Goal: Task Accomplishment & Management: Complete application form

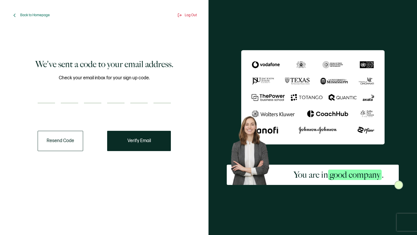
click at [46, 99] on input "number" at bounding box center [46, 98] width 17 height 12
type input "7"
type input "1"
type input "4"
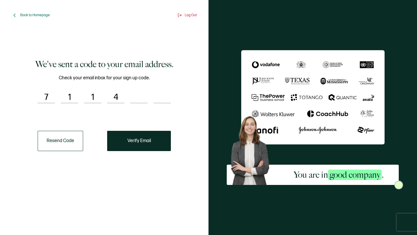
type input "5"
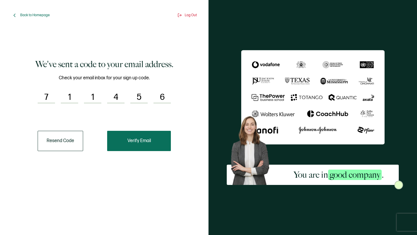
type input "6"
click at [120, 138] on button "Verify Email" at bounding box center [139, 141] width 64 height 20
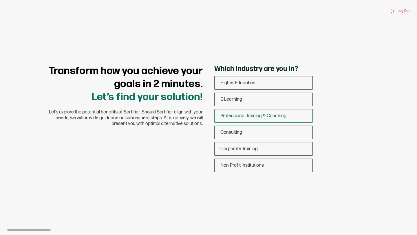
click at [259, 117] on span "Professional Training & Coaching" at bounding box center [254, 116] width 66 height 6
click at [0, 0] on input "Professional Training & Coaching" at bounding box center [0, 0] width 0 height 0
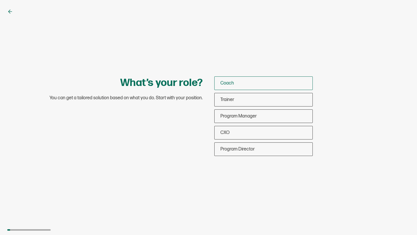
click at [253, 81] on div "Coach" at bounding box center [264, 84] width 98 height 14
click at [0, 0] on input "Coach" at bounding box center [0, 0] width 0 height 0
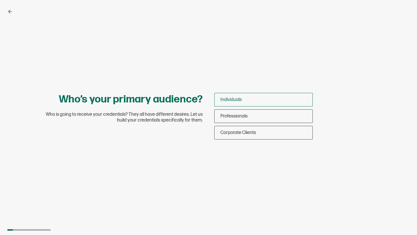
click at [260, 99] on div "Individuals" at bounding box center [264, 100] width 98 height 14
click at [0, 0] on input "Individuals" at bounding box center [0, 0] width 0 height 0
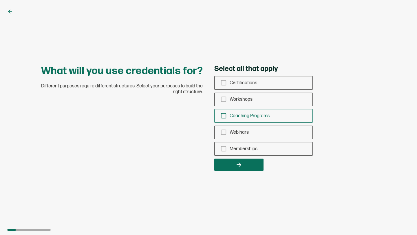
click at [263, 117] on span "Coaching Programs" at bounding box center [250, 116] width 40 height 6
click at [0, 0] on input "Coaching Programs" at bounding box center [0, 0] width 0 height 0
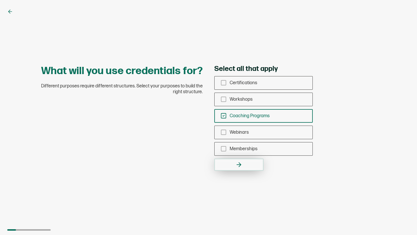
click at [248, 163] on button "button" at bounding box center [238, 165] width 49 height 12
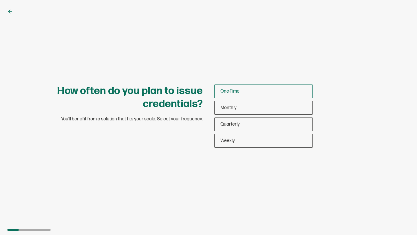
click at [266, 88] on div "One-Time" at bounding box center [264, 92] width 98 height 14
click at [0, 0] on input "One-Time" at bounding box center [0, 0] width 0 height 0
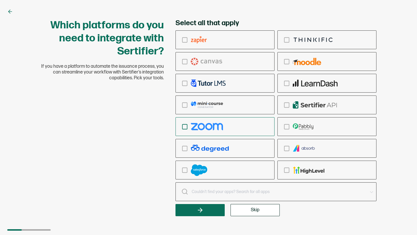
click at [227, 123] on div "checkbox-group" at bounding box center [225, 127] width 99 height 14
click at [0, 0] on input "checkbox-group" at bounding box center [0, 0] width 0 height 0
click at [240, 209] on button "Skip" at bounding box center [255, 210] width 49 height 12
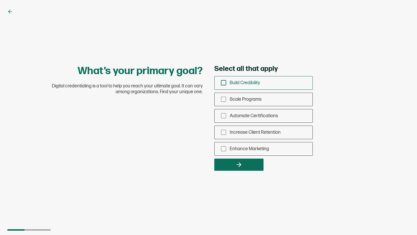
click at [290, 87] on div "Build Credibility" at bounding box center [264, 83] width 98 height 14
click at [0, 0] on input "Build Credibility" at bounding box center [0, 0] width 0 height 0
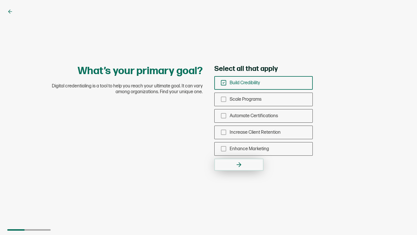
click at [250, 160] on button "button" at bounding box center [238, 165] width 49 height 12
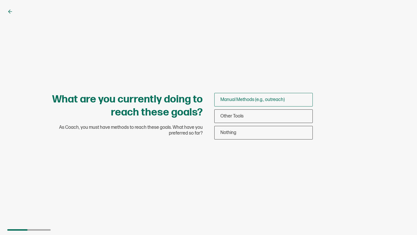
click at [239, 99] on span "Manual Methods (e.g., outreach)" at bounding box center [253, 100] width 64 height 6
click at [0, 0] on input "Manual Methods (e.g., outreach)" at bounding box center [0, 0] width 0 height 0
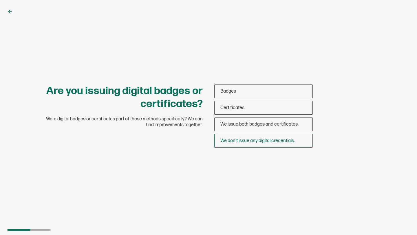
click at [233, 144] on div "We don’t issue any digital credentials." at bounding box center [264, 141] width 98 height 14
click at [0, 0] on input "We don’t issue any digital credentials." at bounding box center [0, 0] width 0 height 0
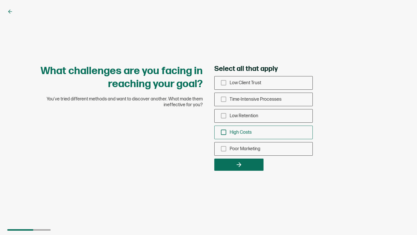
click at [267, 130] on div "High Costs" at bounding box center [264, 133] width 98 height 14
click at [0, 0] on input "High Costs" at bounding box center [0, 0] width 0 height 0
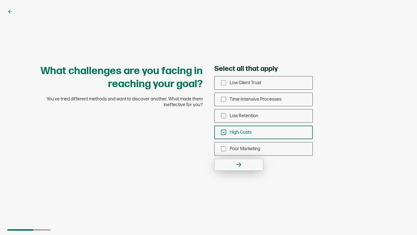
click at [244, 167] on button "button" at bounding box center [238, 165] width 49 height 12
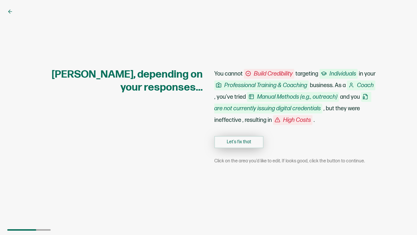
click at [256, 143] on button "Let's fix that" at bounding box center [238, 142] width 49 height 12
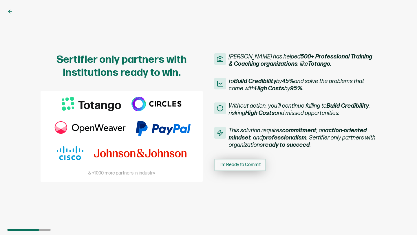
click at [244, 168] on button "I'm Ready to Commit" at bounding box center [240, 165] width 52 height 12
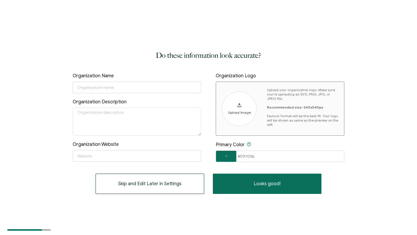
click at [166, 190] on button "Skip and Edit Later in Settings" at bounding box center [150, 184] width 109 height 20
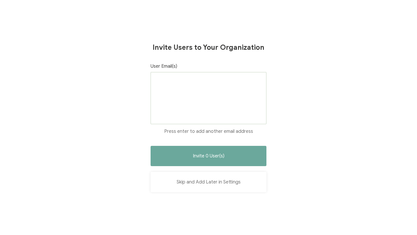
click at [203, 176] on button "Skip and Add Later in Settings" at bounding box center [209, 182] width 116 height 20
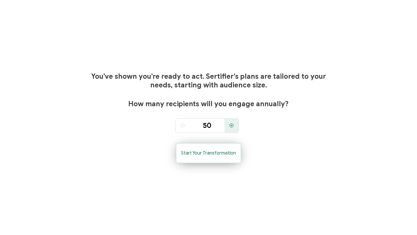
click at [212, 154] on span "Start Your Transformation" at bounding box center [208, 153] width 55 height 5
